Goal: Navigation & Orientation: Find specific page/section

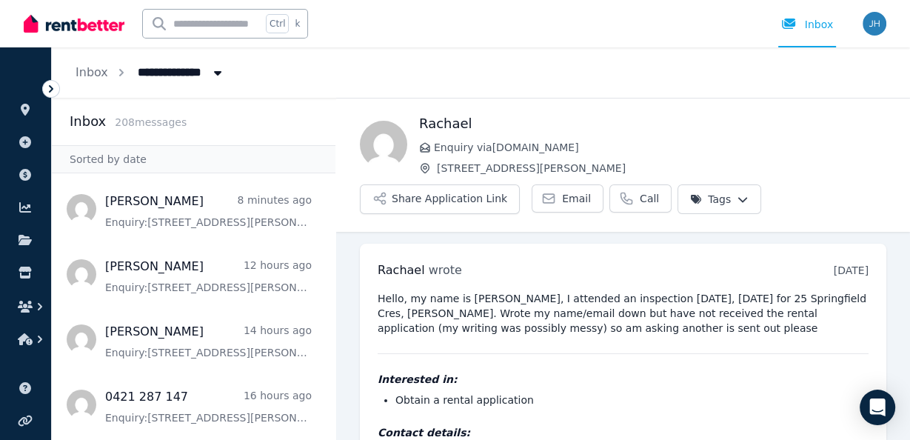
scroll to position [67, 0]
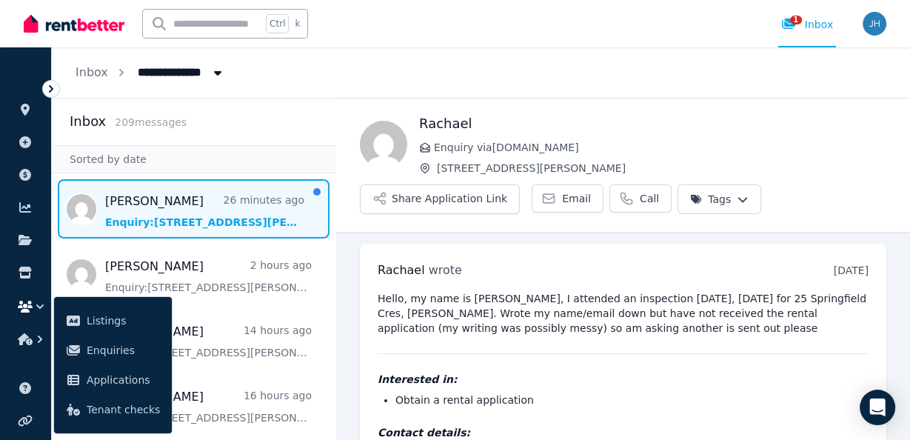
click at [198, 213] on span "Message list" at bounding box center [194, 208] width 284 height 59
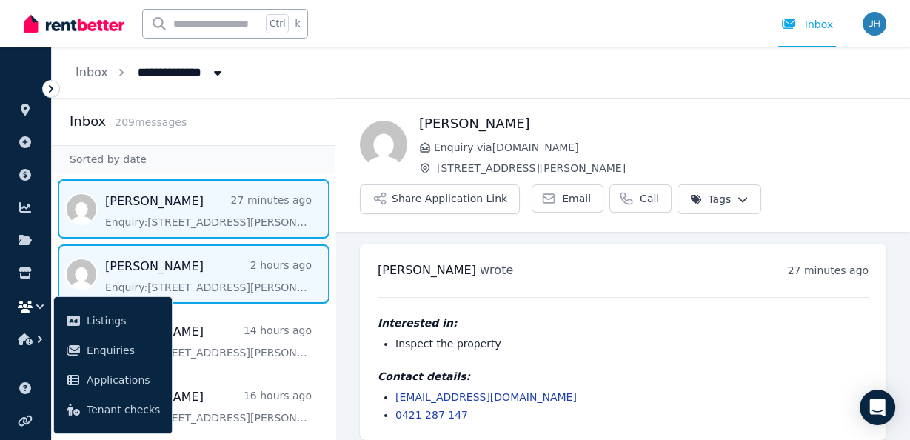
click at [178, 281] on span "Message list" at bounding box center [194, 273] width 284 height 59
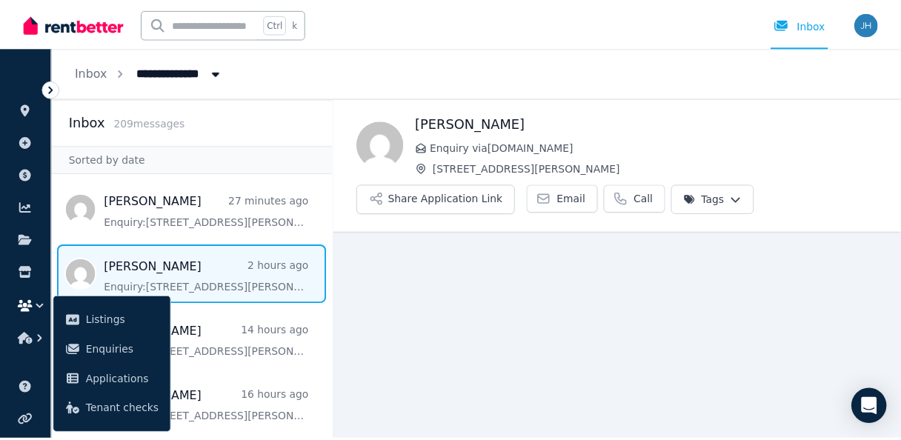
scroll to position [11, 0]
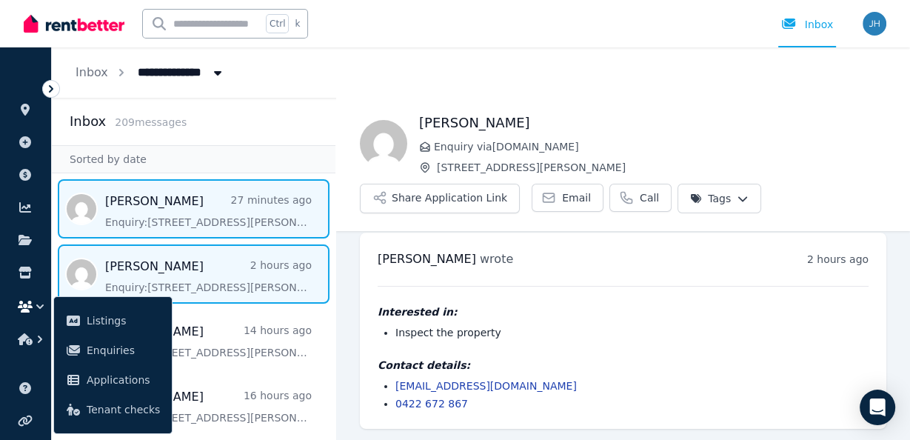
click at [213, 200] on span "Message list" at bounding box center [194, 208] width 284 height 59
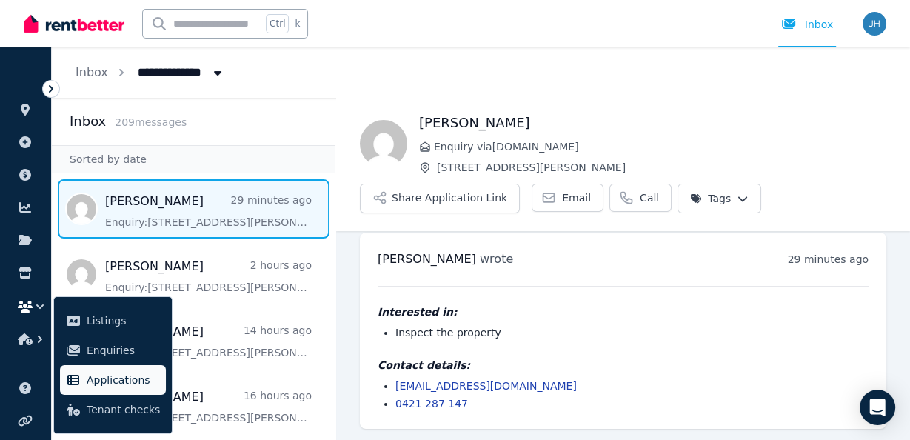
click at [100, 387] on span "Applications" at bounding box center [123, 380] width 73 height 18
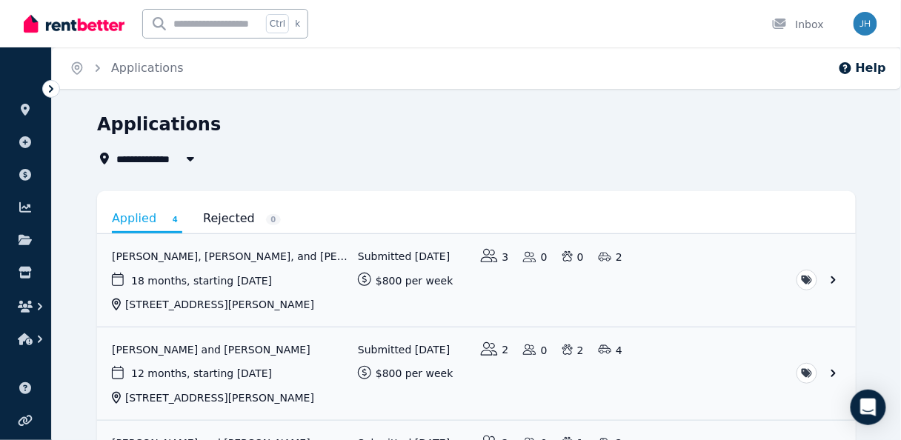
click at [46, 89] on icon at bounding box center [51, 88] width 15 height 15
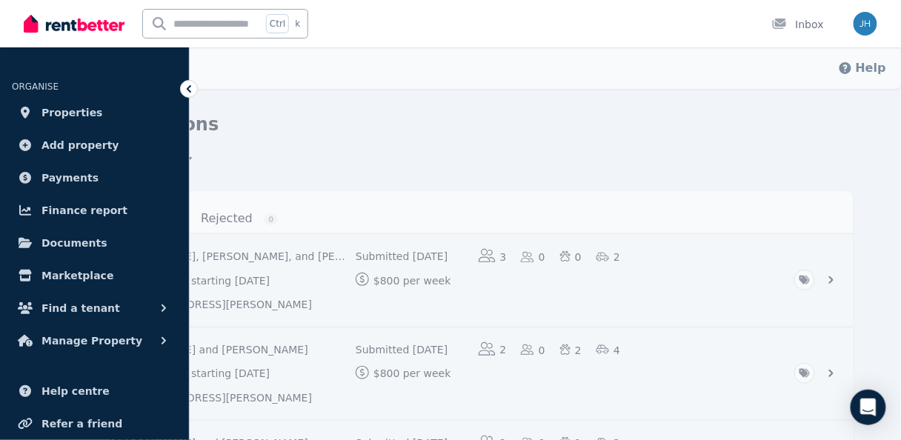
click at [184, 89] on icon at bounding box center [188, 88] width 15 height 15
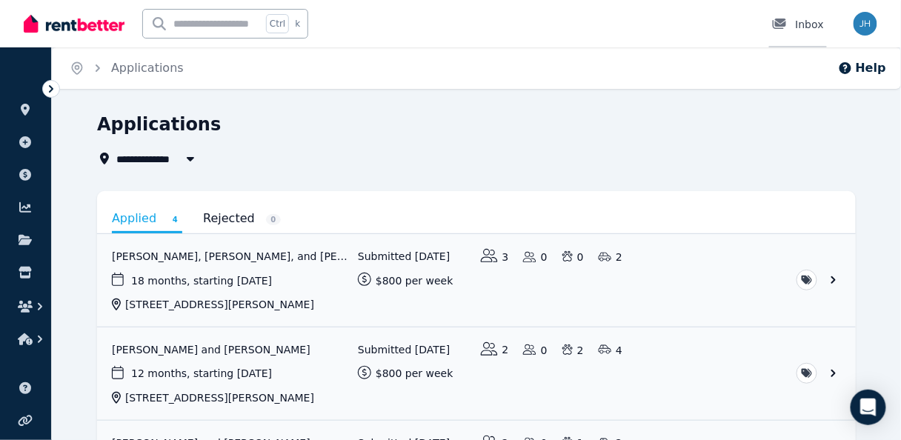
click at [803, 24] on div "Inbox" at bounding box center [798, 24] width 52 height 15
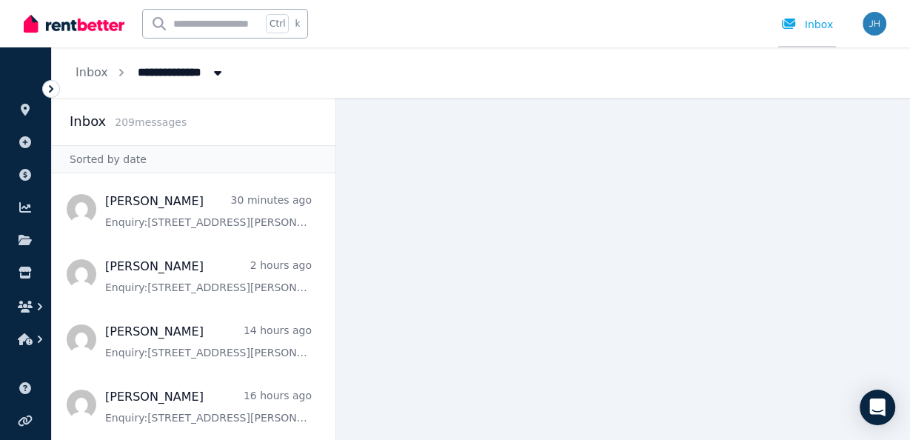
click at [794, 27] on icon at bounding box center [788, 24] width 13 height 10
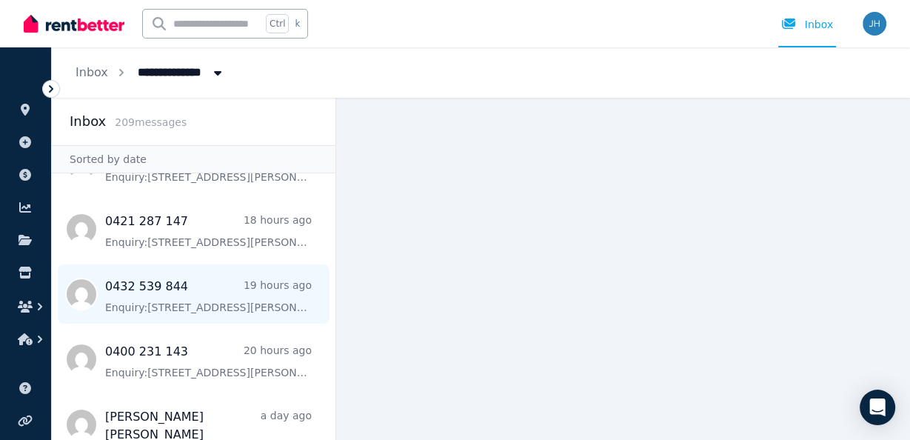
scroll to position [237, 0]
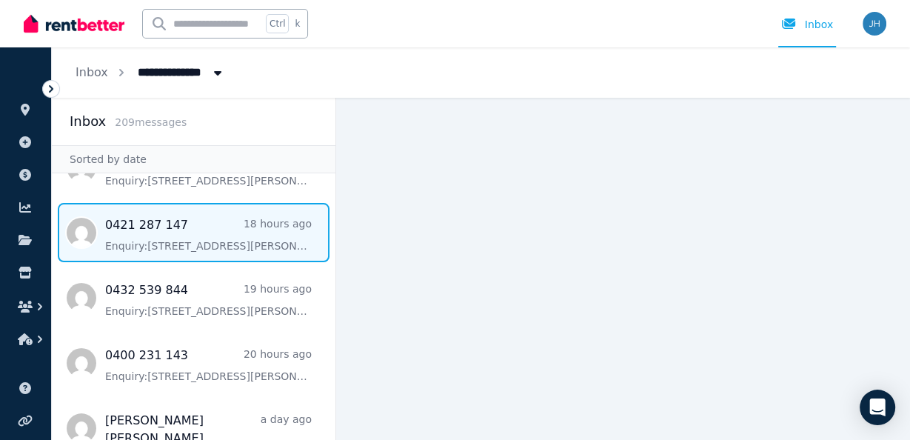
click at [156, 226] on span "Message list" at bounding box center [194, 232] width 284 height 59
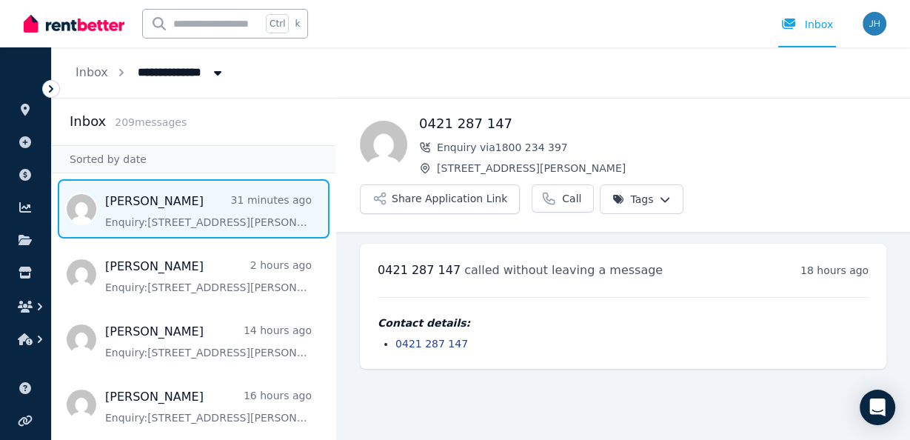
click at [184, 212] on span "Message list" at bounding box center [194, 208] width 284 height 59
